Goal: Find contact information: Find contact information

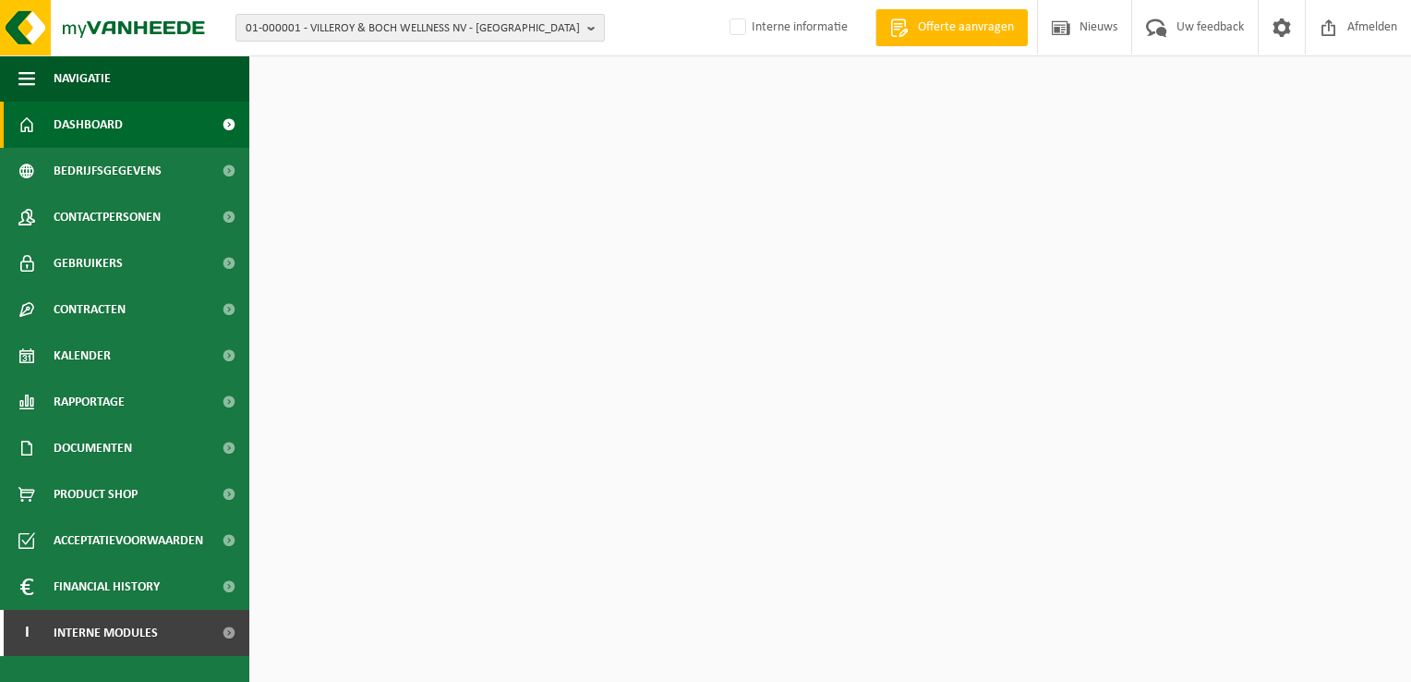
click at [597, 27] on b "button" at bounding box center [595, 28] width 17 height 26
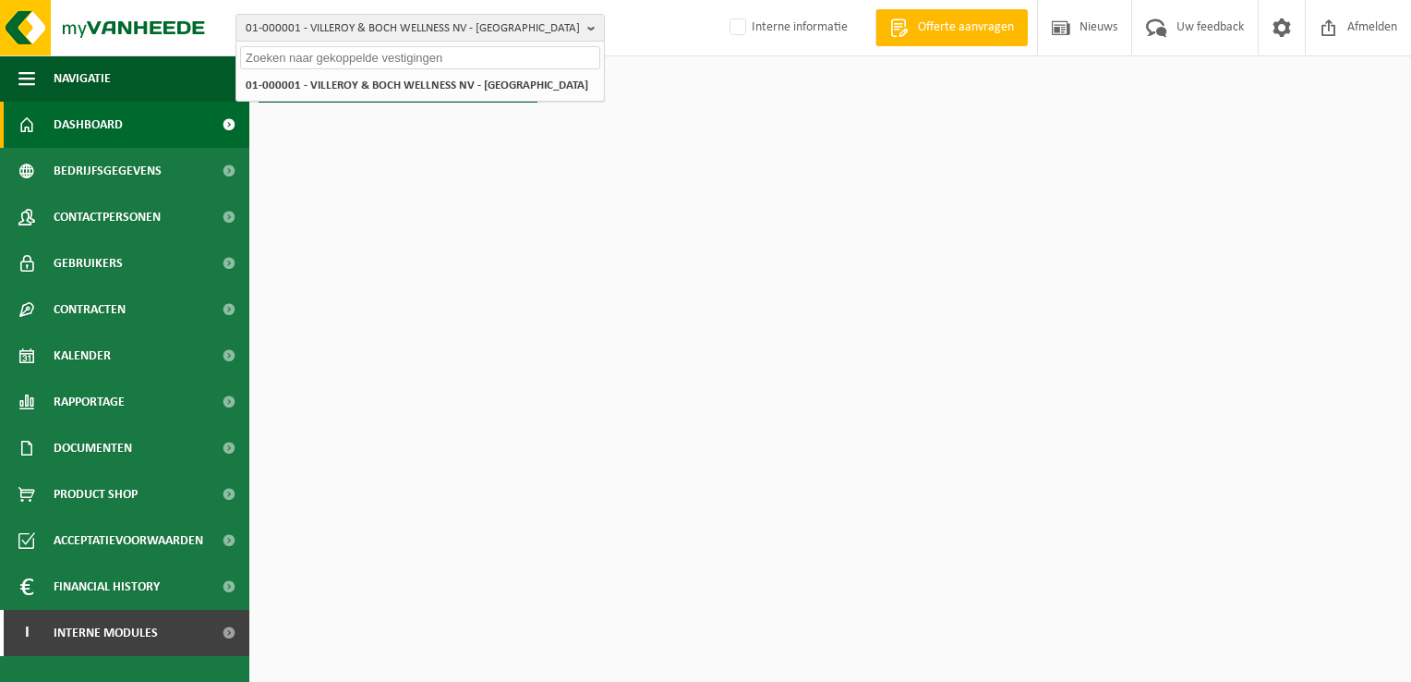
click at [534, 57] on input "text" at bounding box center [420, 57] width 360 height 23
paste input "10-759381"
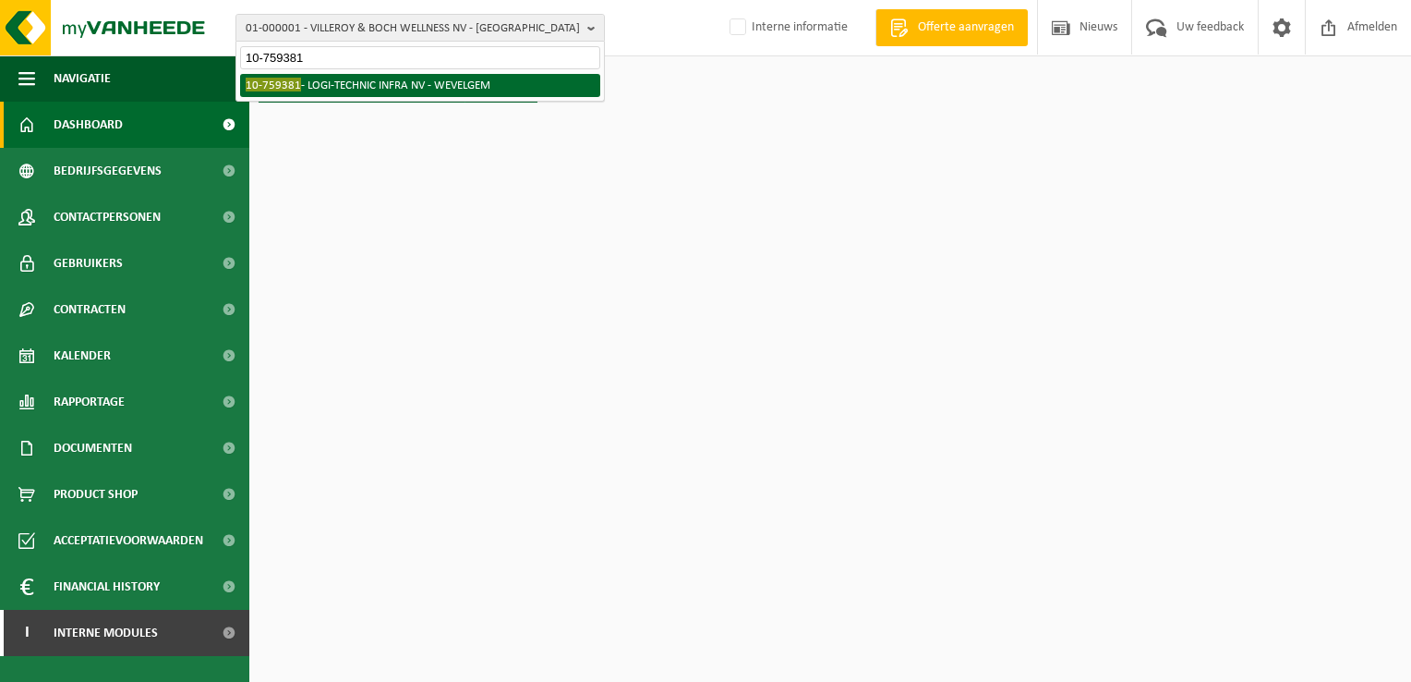
type input "10-759381"
click at [464, 83] on li "10-759381 - LOGI-TECHNIC INFRA NV - WEVELGEM" at bounding box center [420, 85] width 360 height 23
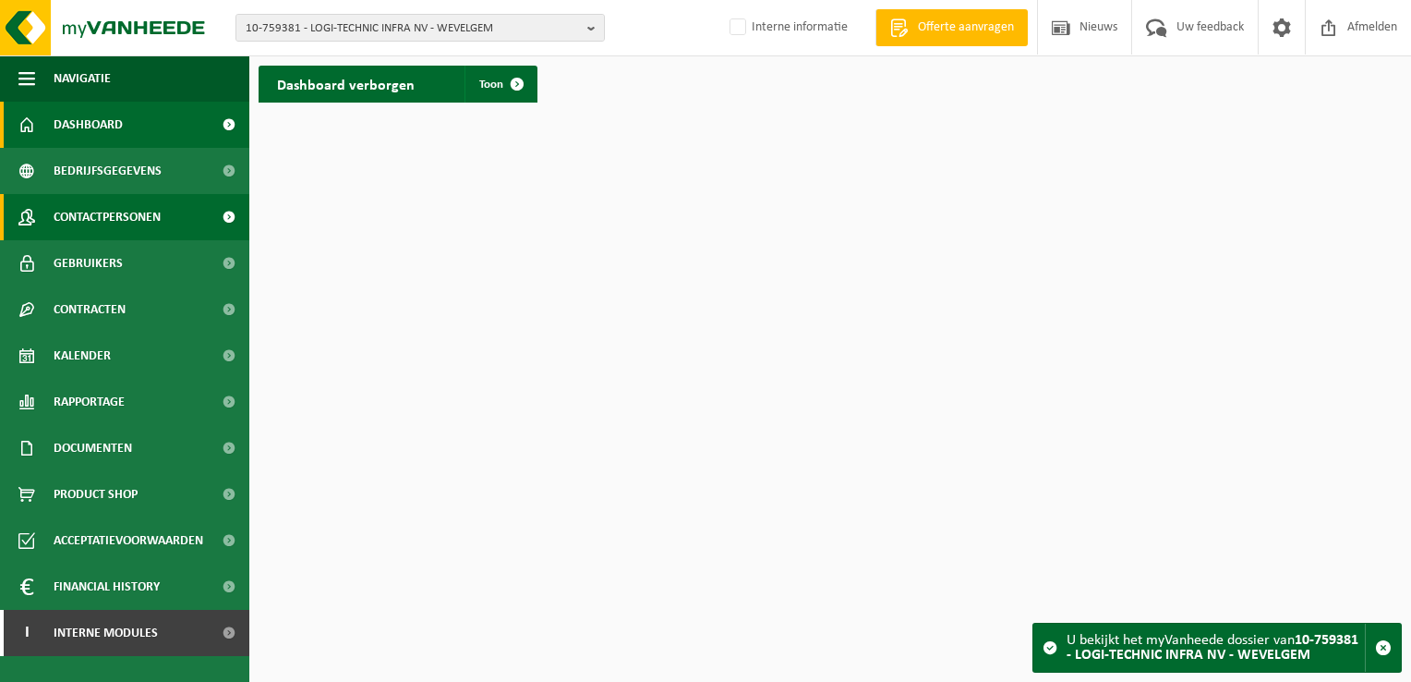
click at [118, 224] on span "Contactpersonen" at bounding box center [107, 217] width 107 height 46
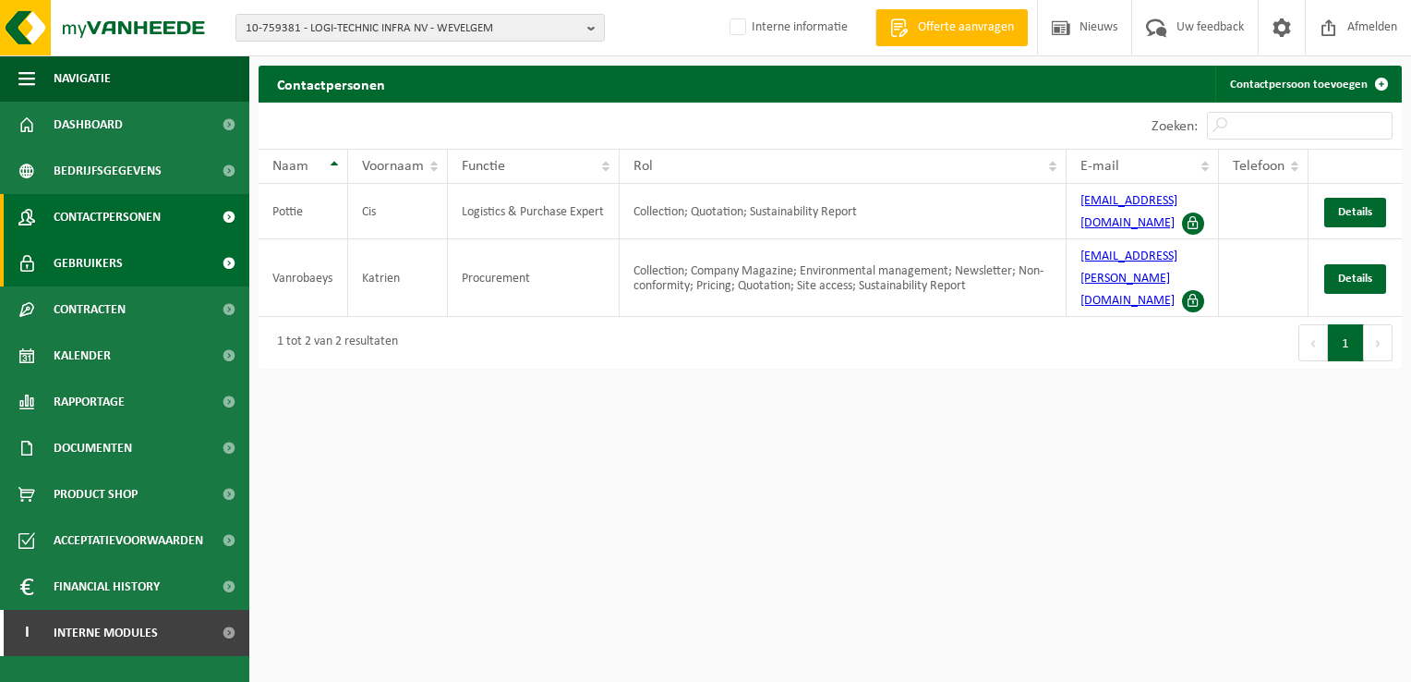
click at [110, 259] on span "Gebruikers" at bounding box center [88, 263] width 69 height 46
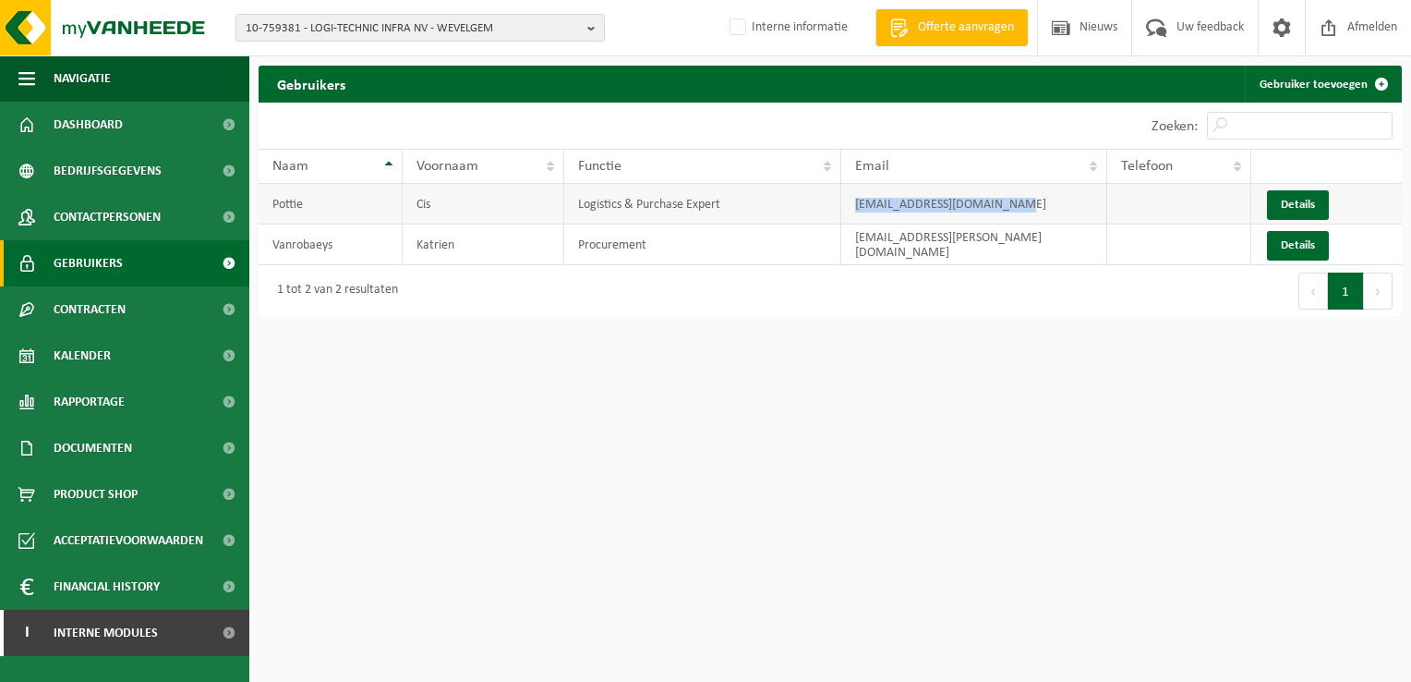
drag, startPoint x: 1005, startPoint y: 203, endPoint x: 848, endPoint y: 210, distance: 157.1
click at [848, 210] on td "cis.pottie@logi-technic.be" at bounding box center [974, 204] width 267 height 41
drag, startPoint x: 848, startPoint y: 210, endPoint x: 900, endPoint y: 205, distance: 51.9
copy td "cis.pottie@logi-technic.be"
